Goal: Transaction & Acquisition: Purchase product/service

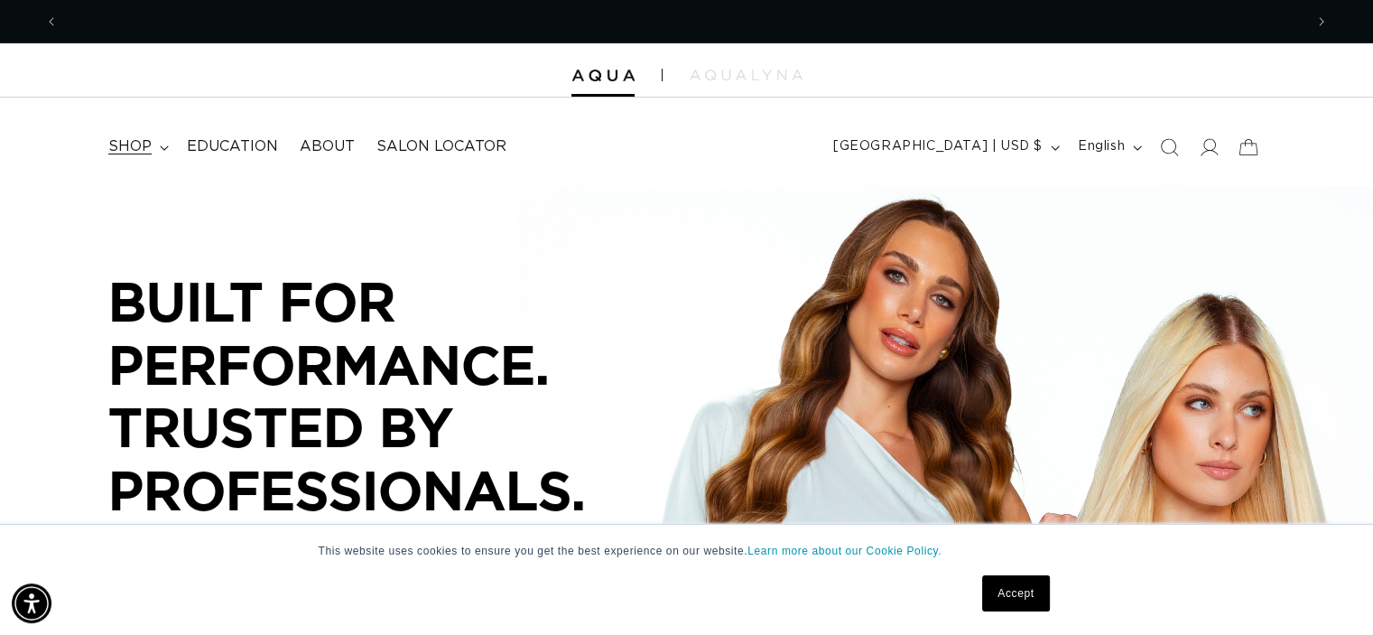
scroll to position [0, 1245]
click at [126, 138] on span "shop" at bounding box center [129, 146] width 43 height 19
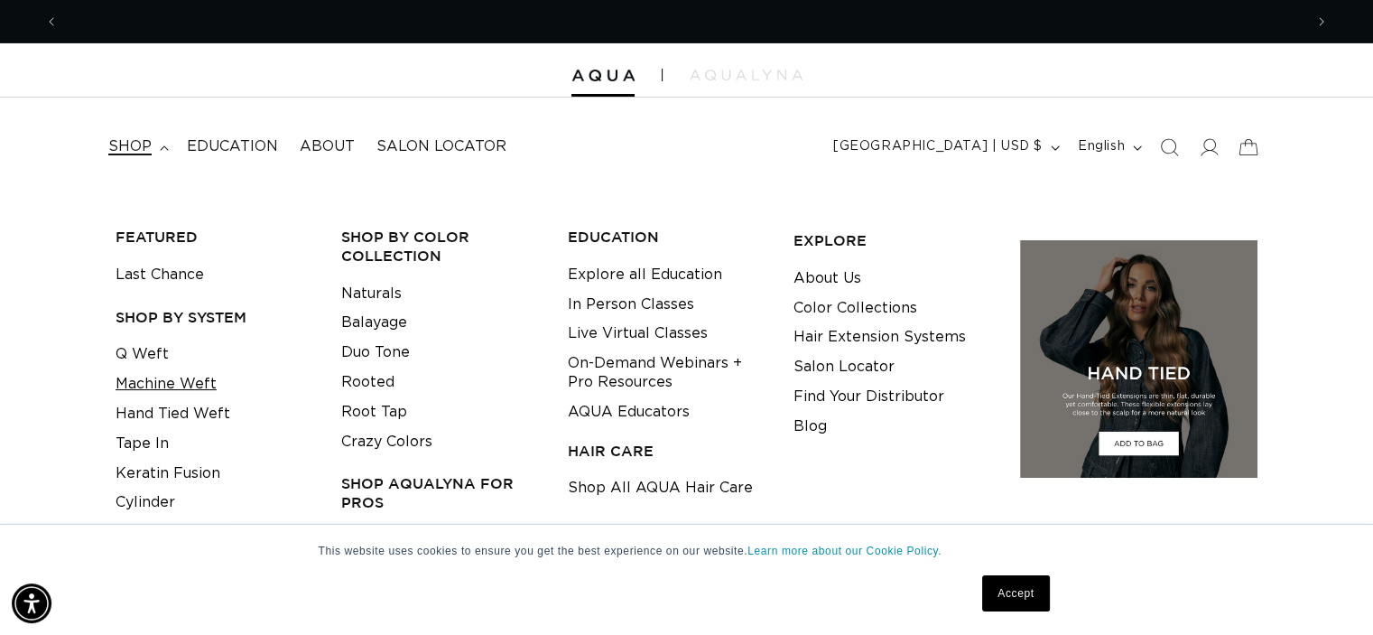
scroll to position [0, 2489]
click at [153, 386] on link "Machine Weft" at bounding box center [166, 384] width 101 height 30
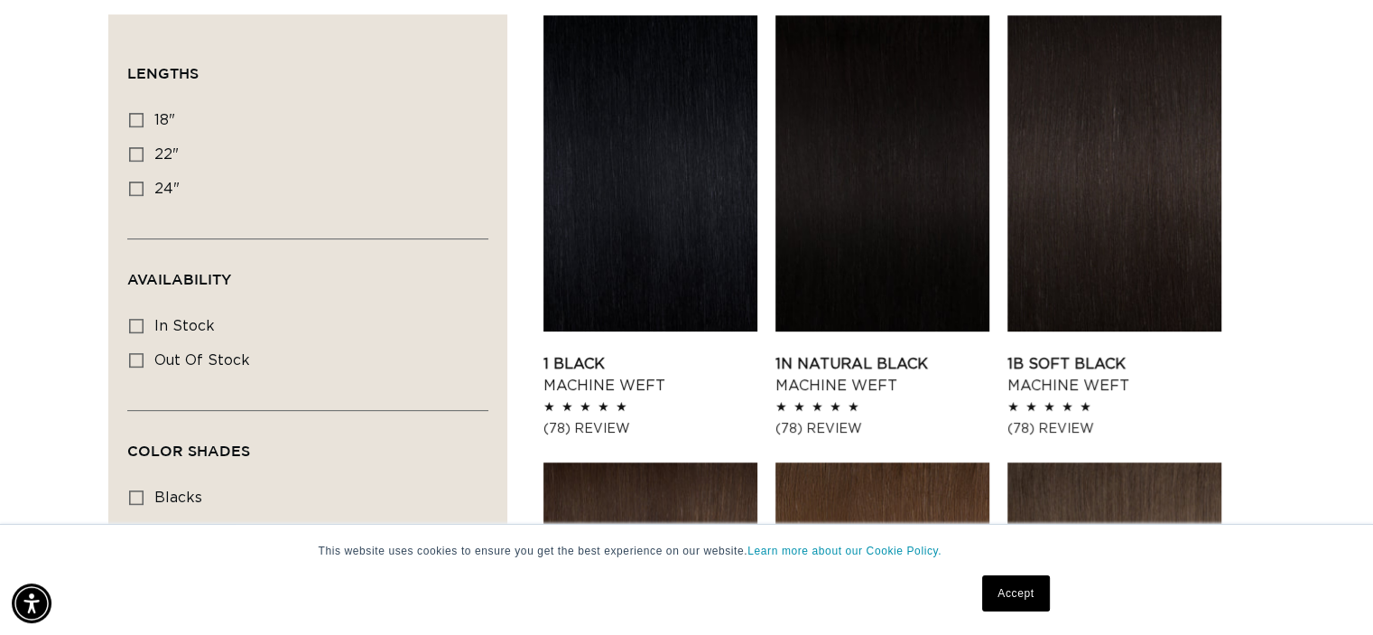
scroll to position [632, 0]
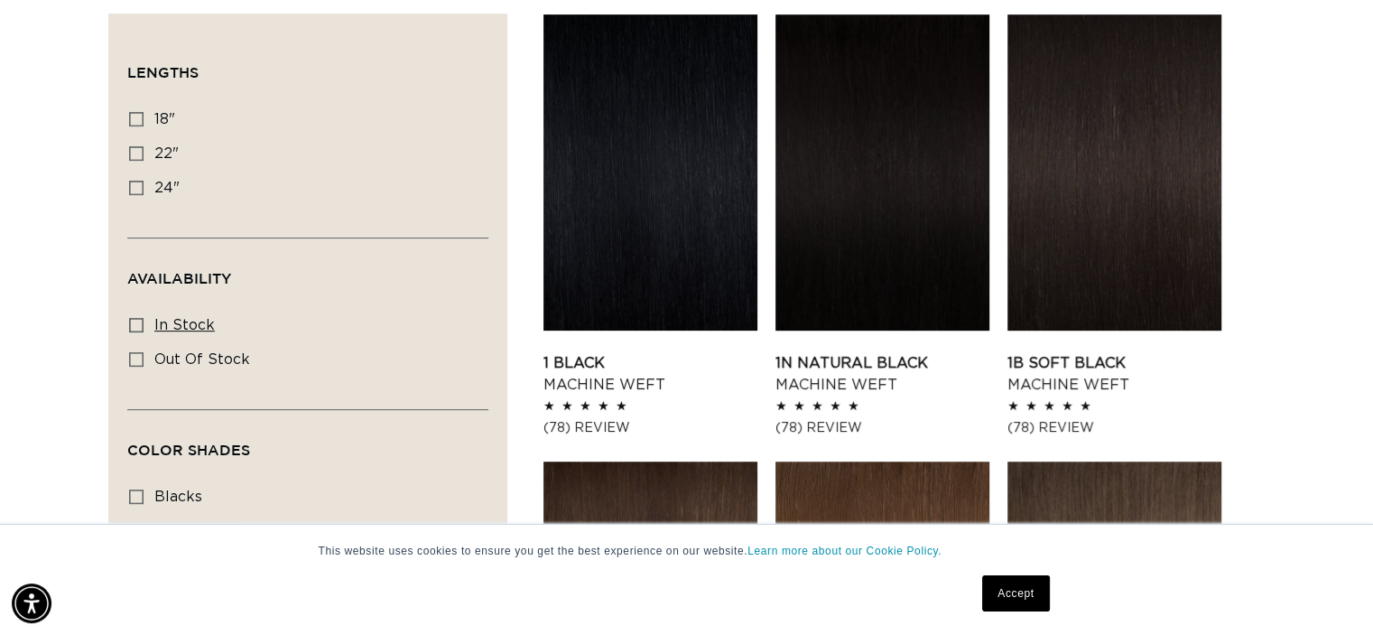
click at [184, 320] on span "In stock" at bounding box center [184, 325] width 60 height 14
click at [144, 320] on input "In stock In stock (41 products)" at bounding box center [136, 325] width 14 height 14
checkbox input "true"
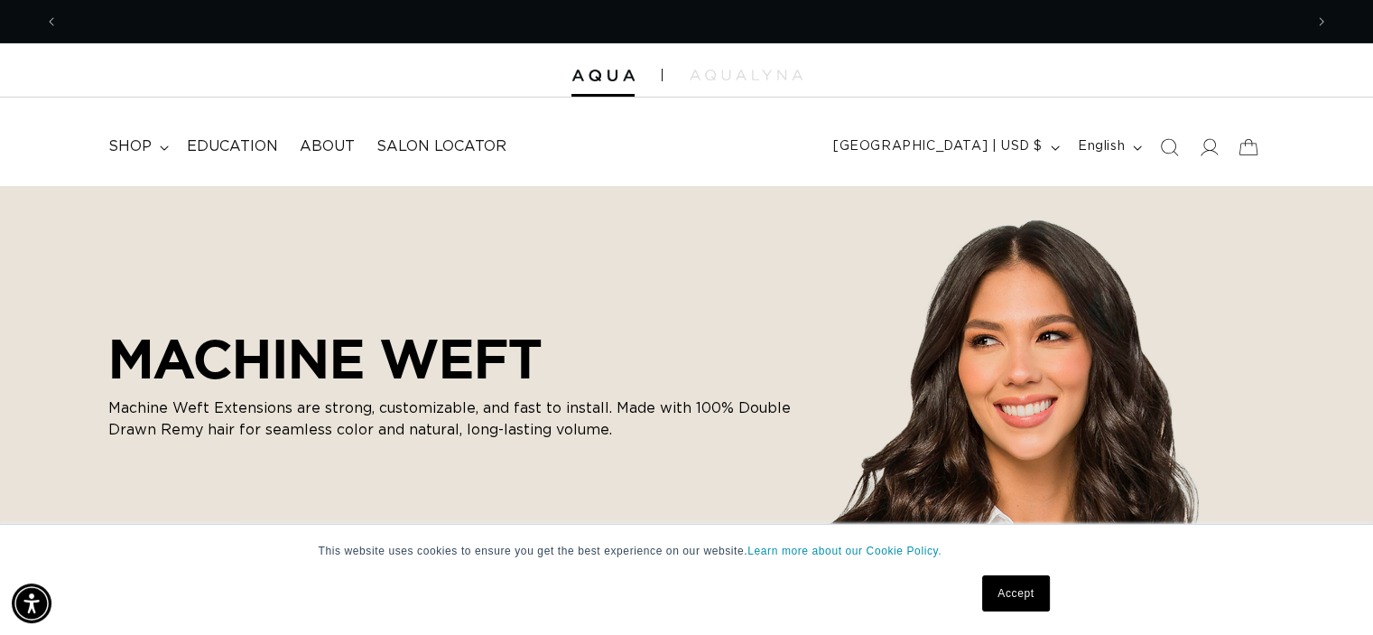
scroll to position [0, 1245]
click at [603, 82] on div at bounding box center [686, 70] width 1373 height 54
